Goal: Task Accomplishment & Management: Use online tool/utility

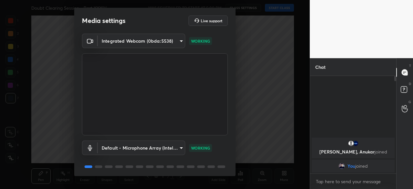
scroll to position [23, 0]
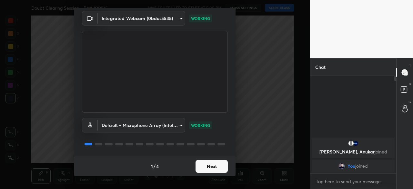
click at [207, 167] on button "Next" at bounding box center [212, 166] width 32 height 13
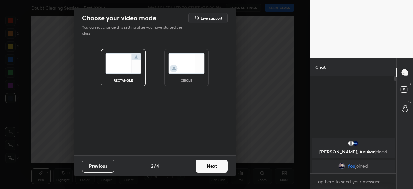
click at [185, 68] on img at bounding box center [187, 63] width 36 height 20
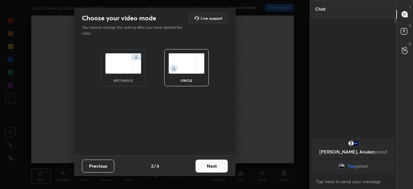
scroll to position [169, 84]
click at [215, 167] on button "Next" at bounding box center [212, 166] width 32 height 13
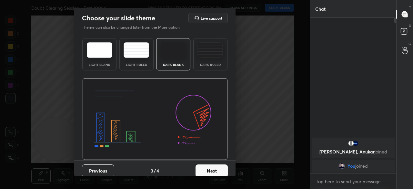
click at [214, 168] on button "Next" at bounding box center [212, 170] width 32 height 13
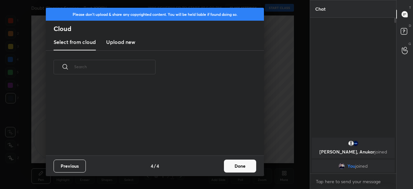
click at [215, 168] on div "Previous 4 / 4 Done" at bounding box center [155, 165] width 218 height 21
click at [234, 164] on button "Done" at bounding box center [240, 166] width 32 height 13
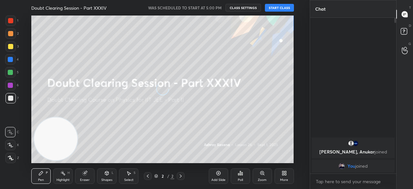
scroll to position [72, 207]
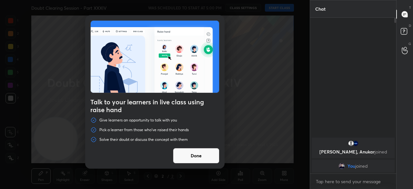
click at [204, 156] on button "Done" at bounding box center [196, 156] width 47 height 16
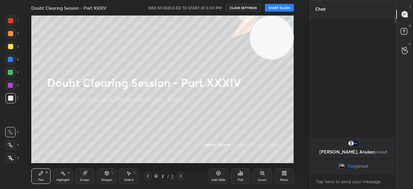
click at [283, 10] on button "START CLASS" at bounding box center [279, 8] width 29 height 8
click at [9, 51] on div at bounding box center [10, 46] width 10 height 10
click at [12, 47] on div at bounding box center [10, 46] width 5 height 5
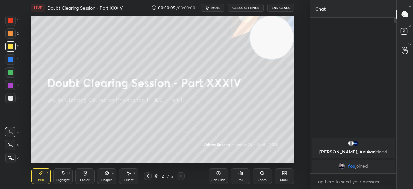
click at [11, 23] on div at bounding box center [10, 20] width 5 height 5
click at [15, 23] on div at bounding box center [10, 21] width 10 height 10
click at [218, 9] on span "mute" at bounding box center [216, 7] width 9 height 5
click at [282, 9] on button "End Class" at bounding box center [281, 8] width 26 height 8
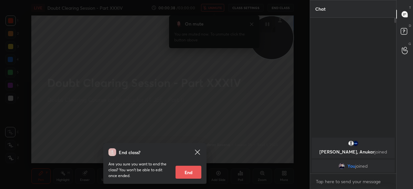
click at [201, 148] on div "End class? Are you sure you want to end the class? You won’t be able to edit on…" at bounding box center [154, 163] width 103 height 41
click at [200, 154] on icon at bounding box center [197, 152] width 5 height 5
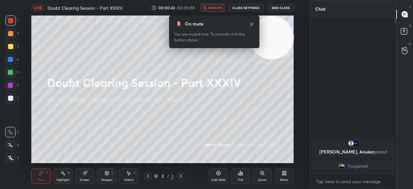
click at [214, 8] on span "unmute" at bounding box center [215, 7] width 14 height 5
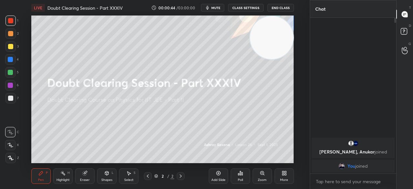
click at [219, 8] on span "mute" at bounding box center [216, 7] width 9 height 5
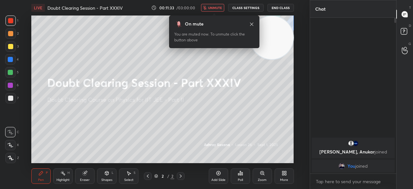
click at [280, 6] on button "End Class" at bounding box center [281, 8] width 26 height 8
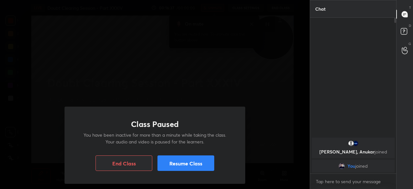
click at [188, 161] on button "Resume Class" at bounding box center [186, 163] width 57 height 16
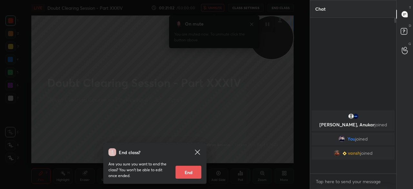
scroll to position [154, 84]
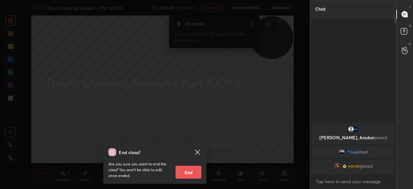
click at [198, 149] on icon at bounding box center [198, 152] width 8 height 8
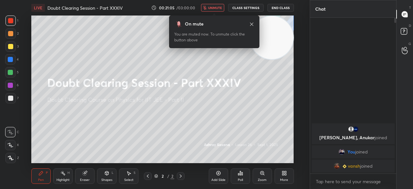
scroll to position [2, 2]
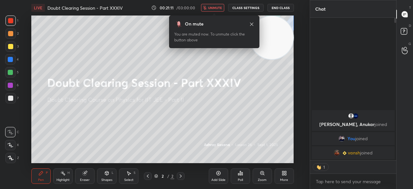
click at [223, 11] on button "unmute" at bounding box center [212, 8] width 23 height 8
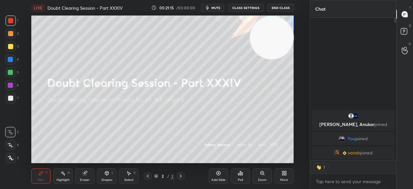
scroll to position [154, 84]
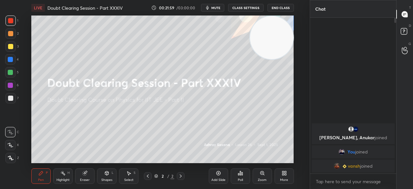
click at [215, 9] on span "mute" at bounding box center [216, 7] width 9 height 5
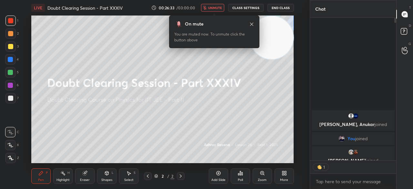
scroll to position [2, 2]
type textarea "x"
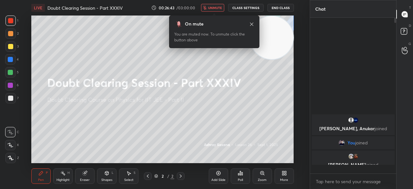
scroll to position [154, 84]
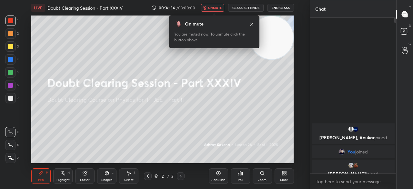
click at [283, 4] on button "End Class" at bounding box center [281, 8] width 26 height 8
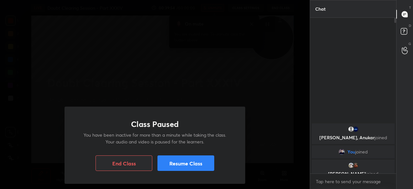
click at [185, 168] on button "Resume Class" at bounding box center [186, 163] width 57 height 16
click at [181, 163] on button "Resume Class" at bounding box center [186, 163] width 57 height 16
click at [180, 162] on button "Resume Class" at bounding box center [186, 163] width 57 height 16
